Goal: Check status: Check status

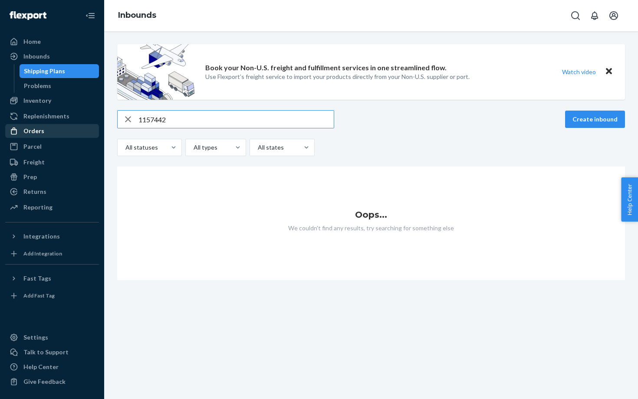
type input "1157442"
click at [48, 131] on div "Orders" at bounding box center [52, 131] width 92 height 12
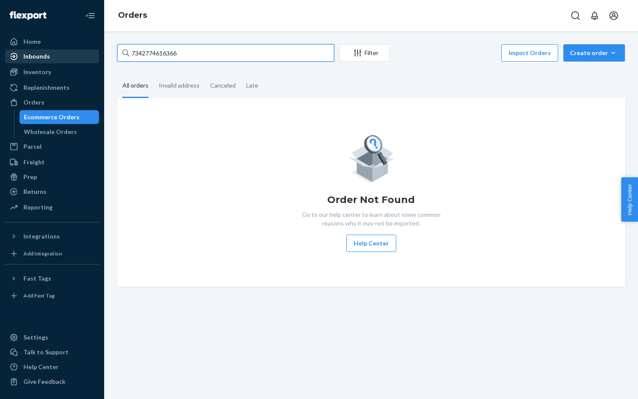
drag, startPoint x: 192, startPoint y: 52, endPoint x: 67, endPoint y: 52, distance: 124.9
click at [67, 52] on div "Home Inbounds Shipping Plans Problems Inventory Products Replenishments Orders …" at bounding box center [319, 199] width 638 height 399
paste input "1157442"
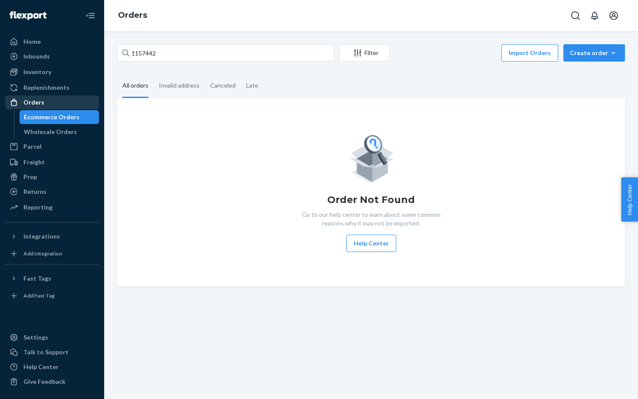
click at [59, 101] on div "Orders" at bounding box center [52, 102] width 92 height 12
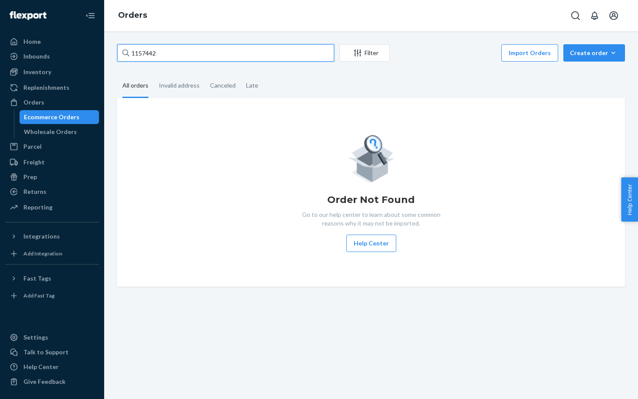
drag, startPoint x: 173, startPoint y: 52, endPoint x: 124, endPoint y: 51, distance: 49.4
click at [124, 52] on div "1157442" at bounding box center [225, 52] width 217 height 17
drag, startPoint x: 163, startPoint y: 53, endPoint x: 111, endPoint y: 53, distance: 52.5
click at [111, 53] on div "1157442 Filter Import Orders Create order Ecommerce order Removal order All ord…" at bounding box center [371, 165] width 520 height 242
paste input "115480"
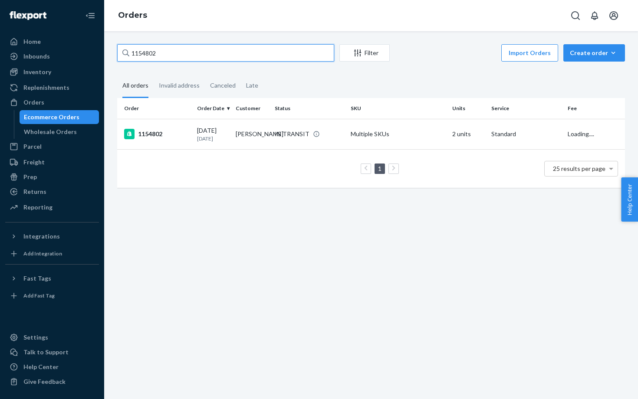
type input "1154802"
click at [168, 145] on td "1154802" at bounding box center [155, 134] width 76 height 30
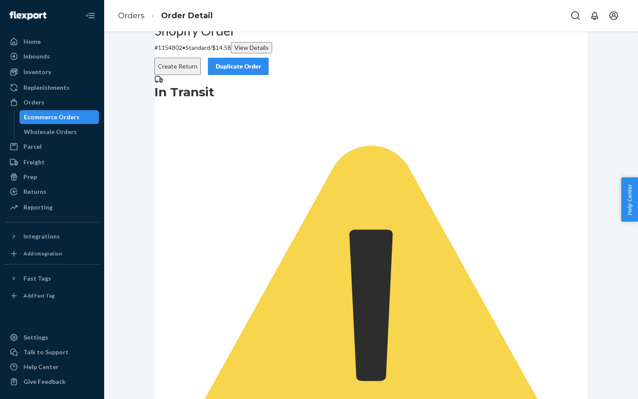
scroll to position [5, 0]
